Goal: Transaction & Acquisition: Purchase product/service

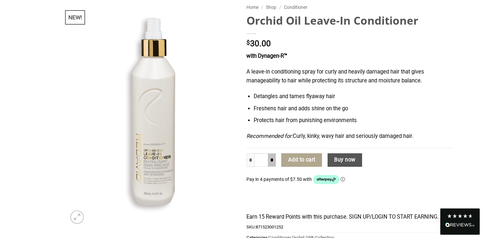
click at [272, 167] on input "*" at bounding box center [272, 160] width 8 height 14
type input "*"
click at [272, 167] on input "*" at bounding box center [272, 160] width 8 height 14
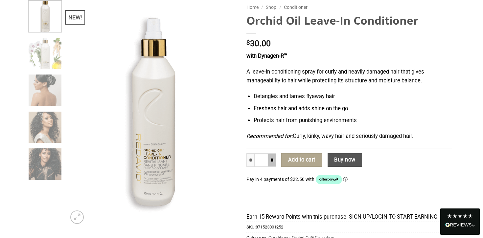
click at [273, 167] on input "*" at bounding box center [272, 160] width 8 height 14
click at [307, 167] on button "Add to cart" at bounding box center [301, 160] width 41 height 14
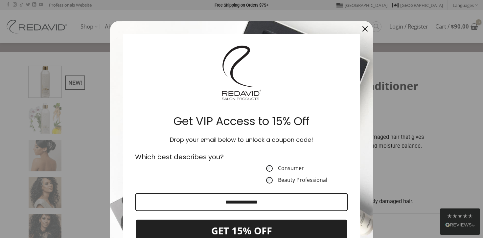
click at [366, 26] on icon "close icon" at bounding box center [364, 28] width 5 height 5
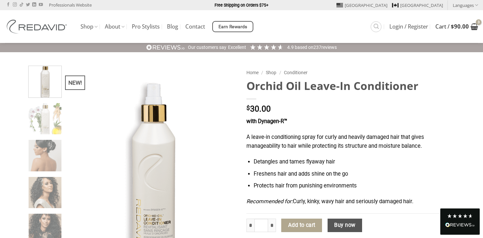
click at [475, 23] on icon "View cart" at bounding box center [474, 27] width 8 height 8
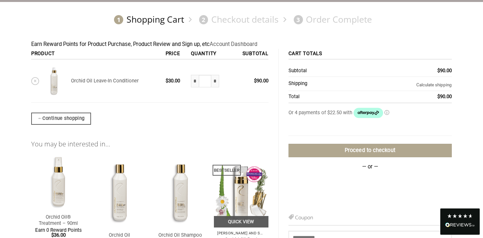
scroll to position [67, 0]
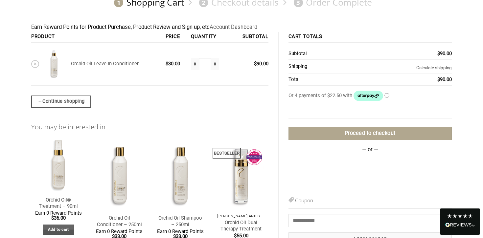
type input "**********"
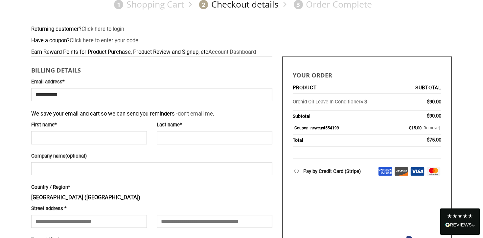
scroll to position [70, 0]
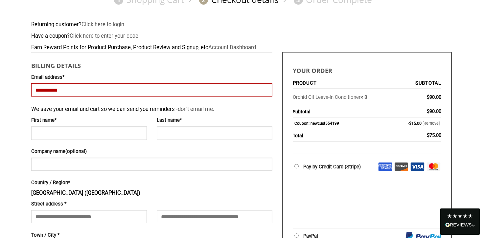
click at [75, 96] on input "**********" at bounding box center [151, 89] width 241 height 13
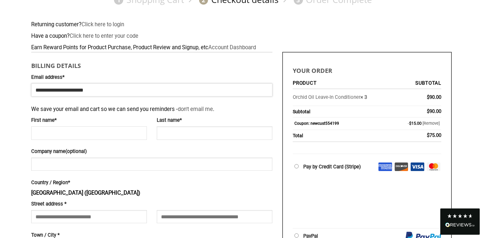
type input "**********"
click at [37, 131] on input "First name *" at bounding box center [89, 132] width 116 height 13
type input "******"
click at [166, 137] on input "Last name *" at bounding box center [215, 132] width 116 height 13
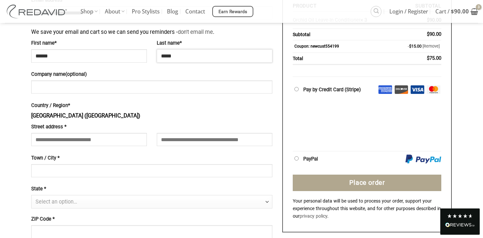
scroll to position [152, 0]
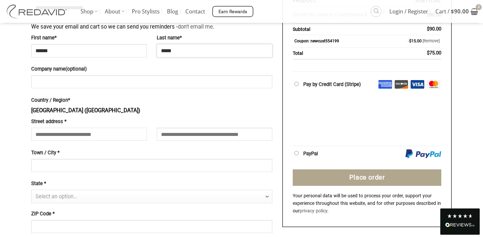
type input "*****"
click at [38, 134] on input "Street address *" at bounding box center [89, 134] width 116 height 13
type input "**********"
type input "********"
select select "**"
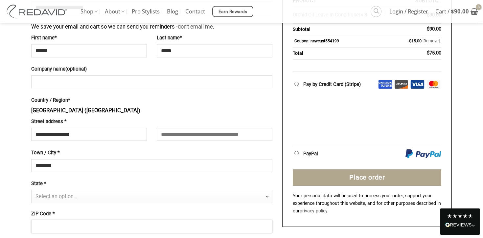
type input "*****"
type input "**********"
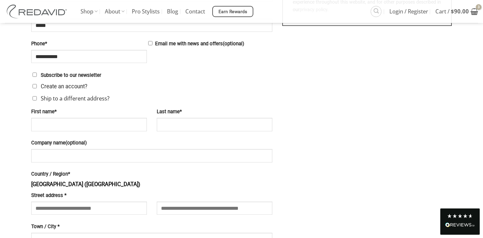
scroll to position [372, 0]
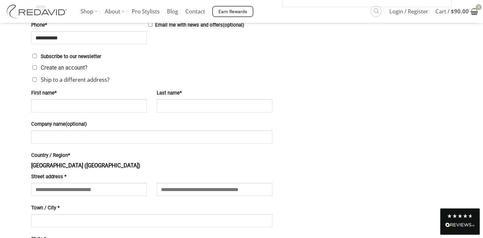
click at [37, 80] on label "Ship to a different address?" at bounding box center [70, 79] width 78 height 9
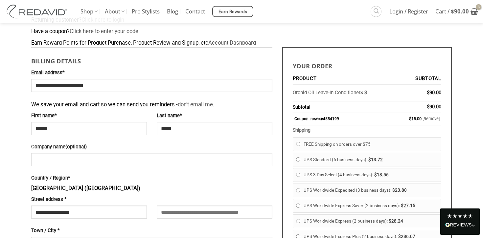
scroll to position [0, 0]
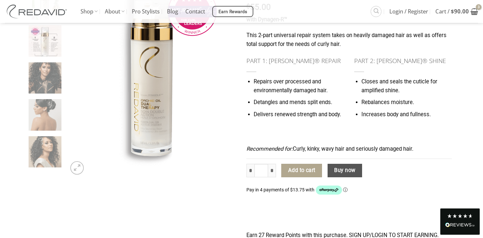
scroll to position [118, 0]
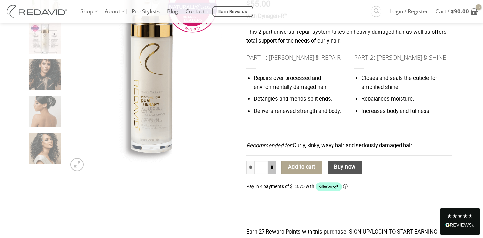
click at [270, 174] on input "*" at bounding box center [272, 168] width 8 height 14
type input "*"
click at [271, 174] on input "*" at bounding box center [272, 168] width 8 height 14
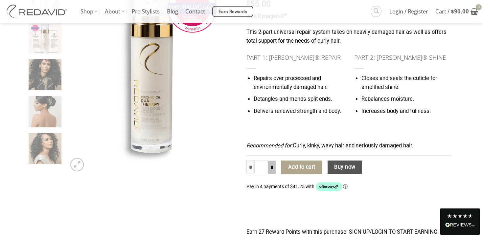
click at [271, 174] on input "*" at bounding box center [272, 168] width 8 height 14
click at [305, 174] on button "Add to cart" at bounding box center [301, 168] width 41 height 14
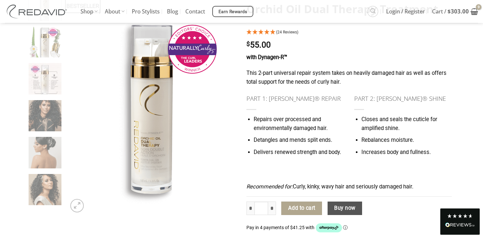
scroll to position [75, 0]
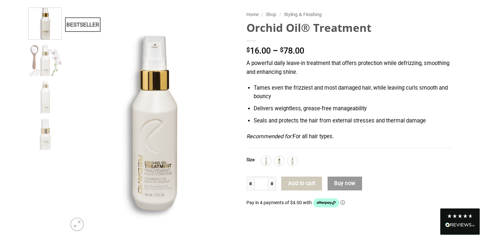
scroll to position [58, 0]
click at [269, 165] on img at bounding box center [266, 160] width 9 height 9
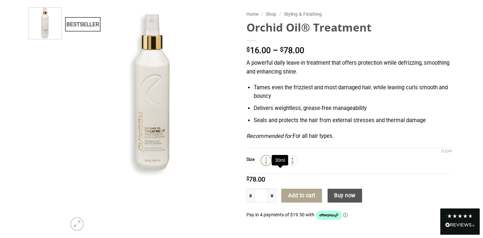
click at [283, 165] on img at bounding box center [279, 160] width 9 height 9
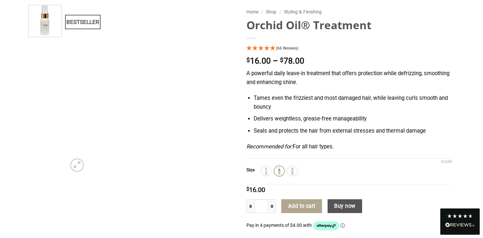
scroll to position [61, 0]
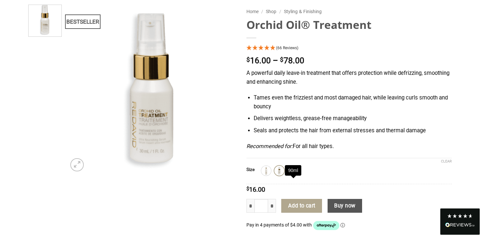
click at [294, 175] on img at bounding box center [292, 170] width 9 height 9
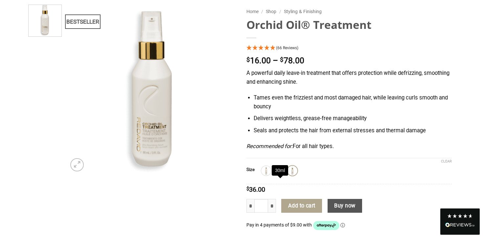
click at [281, 175] on img at bounding box center [279, 170] width 9 height 9
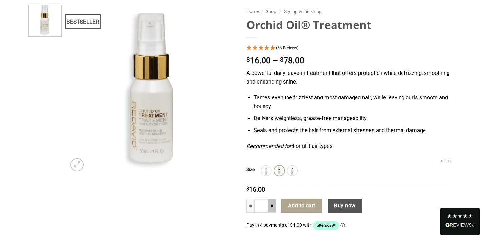
click at [271, 213] on input "*" at bounding box center [272, 206] width 8 height 14
type input "*"
click at [271, 213] on input "*" at bounding box center [272, 206] width 8 height 14
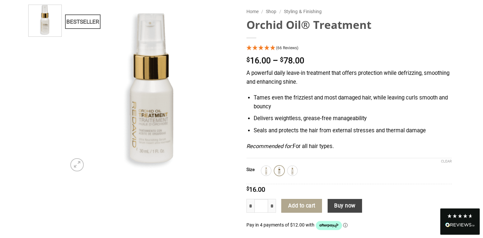
click at [351, 213] on button "Buy now" at bounding box center [344, 206] width 34 height 14
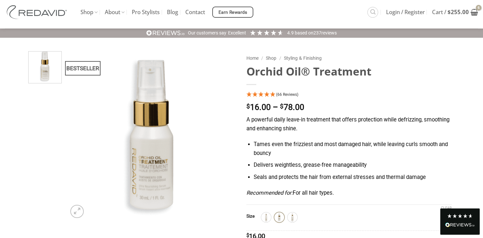
scroll to position [0, 0]
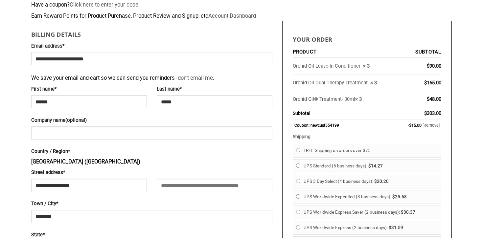
scroll to position [128, 0]
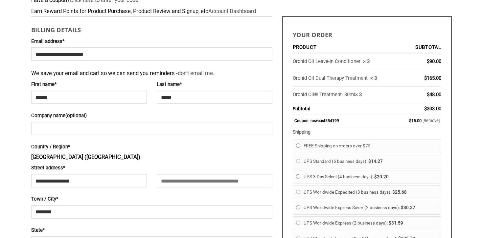
select select "**"
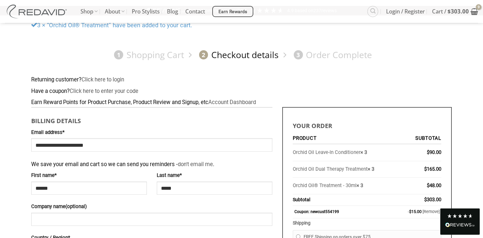
scroll to position [36, 0]
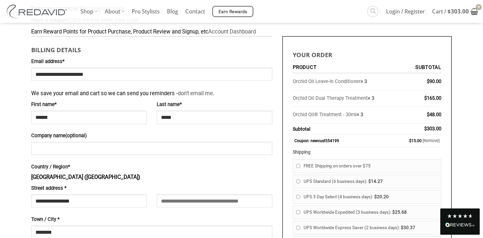
scroll to position [64, 0]
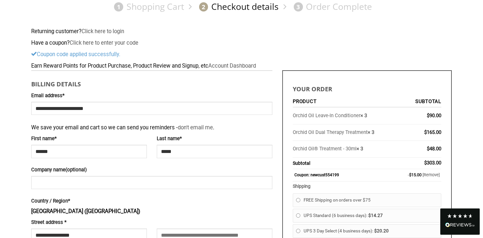
scroll to position [0, 0]
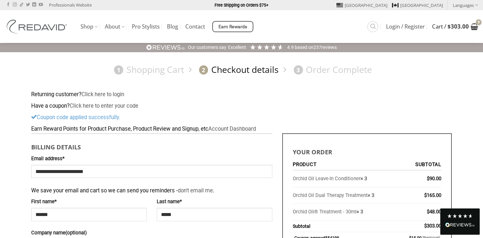
click at [464, 27] on bdi "$ 303.00" at bounding box center [457, 27] width 21 height 8
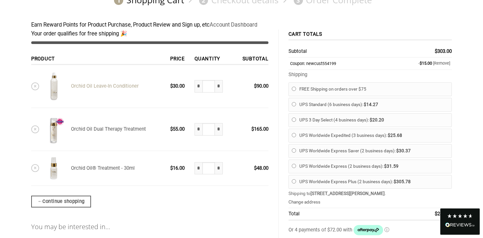
click at [127, 84] on link "Orchid Oil Leave-In Conditioner" at bounding box center [105, 86] width 68 height 6
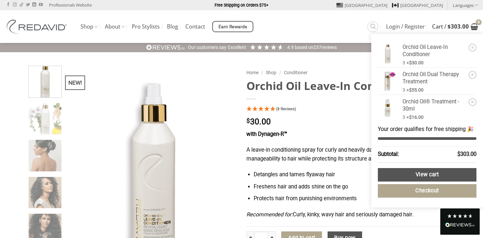
click at [466, 26] on bdi "$ 303.00" at bounding box center [457, 27] width 21 height 8
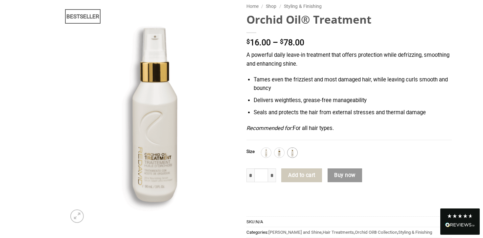
click at [295, 157] on img at bounding box center [292, 152] width 9 height 9
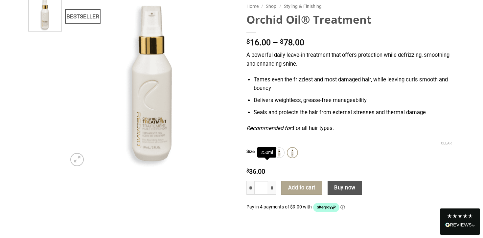
click at [265, 157] on img at bounding box center [266, 152] width 9 height 9
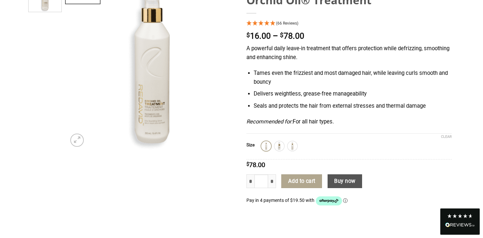
scroll to position [109, 0]
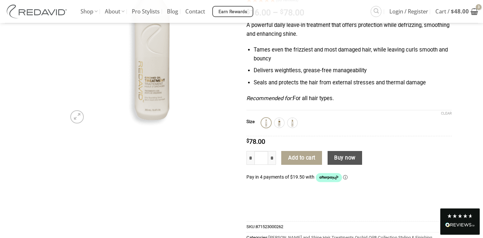
click at [50, 16] on img at bounding box center [38, 12] width 66 height 14
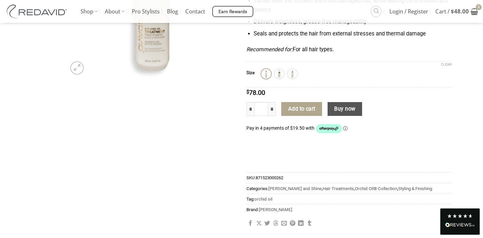
scroll to position [186, 0]
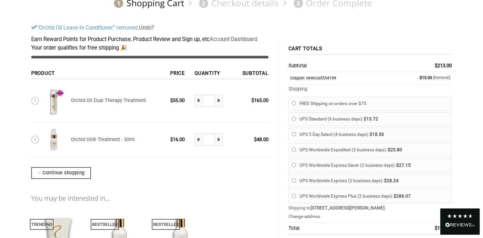
scroll to position [67, 0]
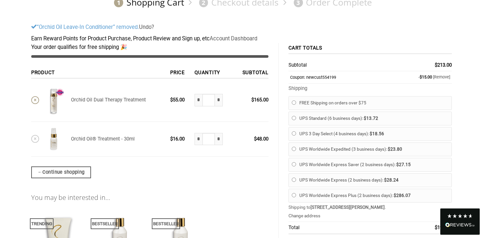
click at [34, 97] on link "×" at bounding box center [35, 100] width 8 height 8
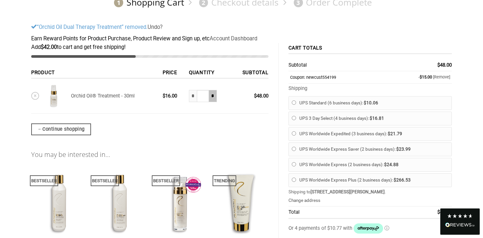
click at [213, 99] on input "*" at bounding box center [213, 96] width 8 height 12
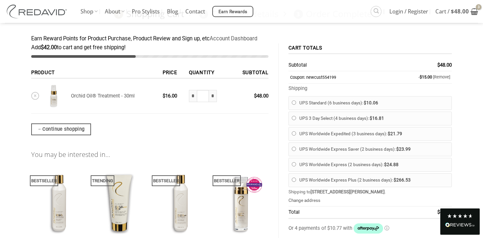
scroll to position [0, 0]
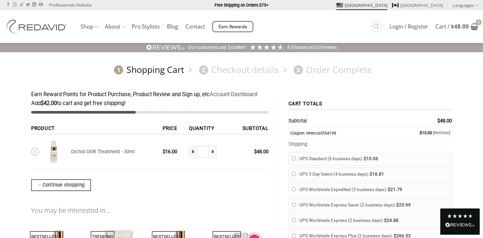
click at [387, 7] on link "[GEOGRAPHIC_DATA]" at bounding box center [361, 5] width 51 height 10
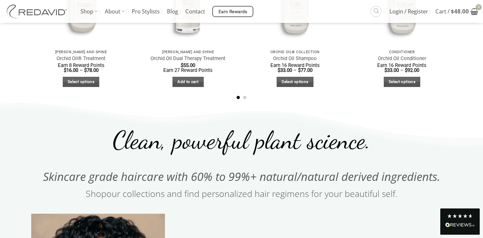
scroll to position [351, 0]
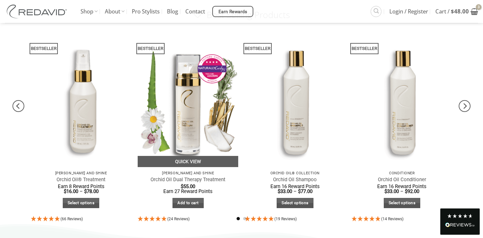
click at [188, 113] on img at bounding box center [188, 100] width 100 height 134
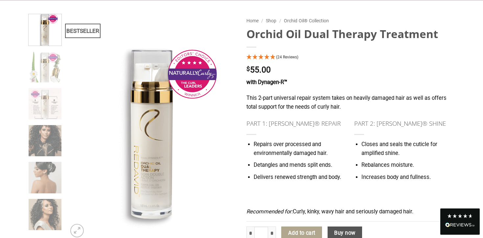
scroll to position [71, 0]
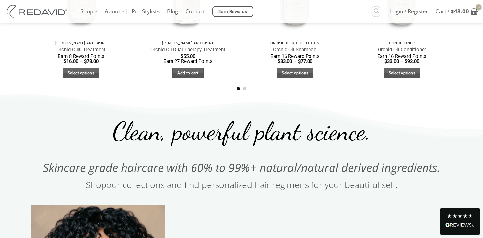
scroll to position [360, 0]
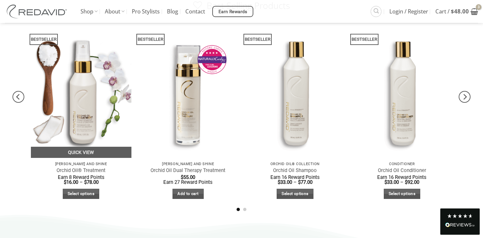
click at [76, 99] on img at bounding box center [81, 91] width 100 height 134
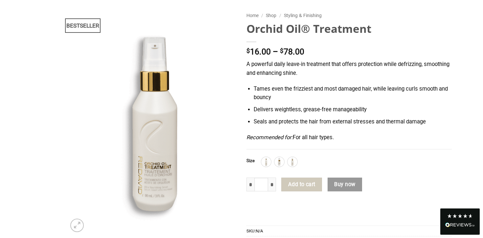
scroll to position [57, 0]
click at [281, 166] on img at bounding box center [279, 162] width 9 height 9
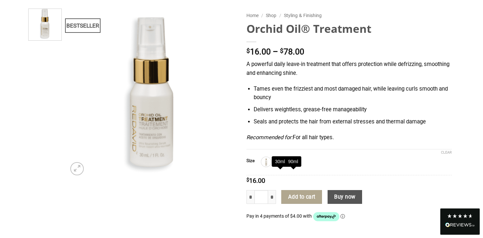
click at [295, 166] on img at bounding box center [292, 162] width 9 height 9
